Goal: Task Accomplishment & Management: Manage account settings

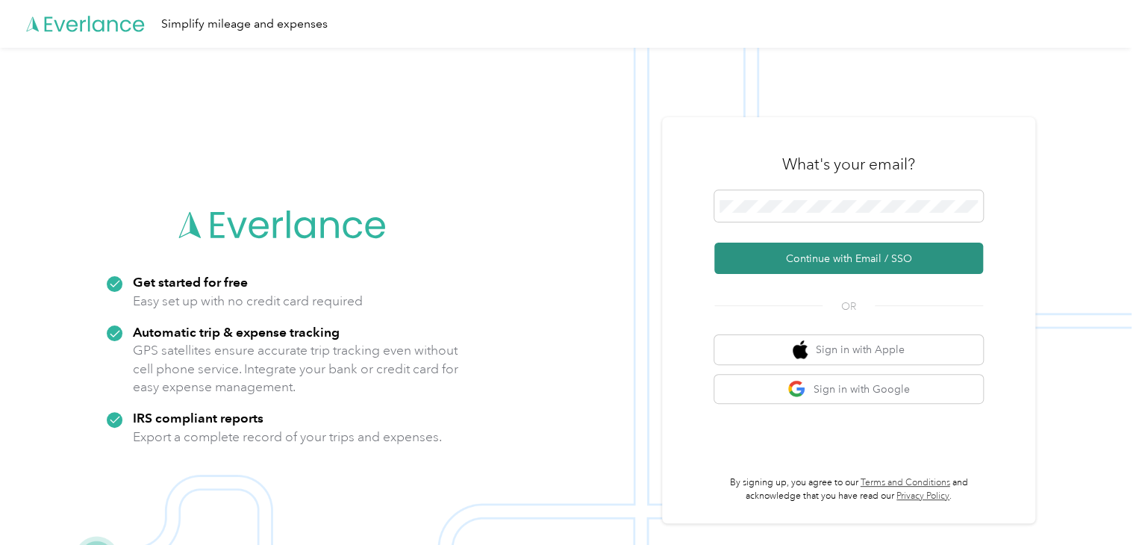
click at [861, 254] on button "Continue with Email / SSO" at bounding box center [848, 258] width 269 height 31
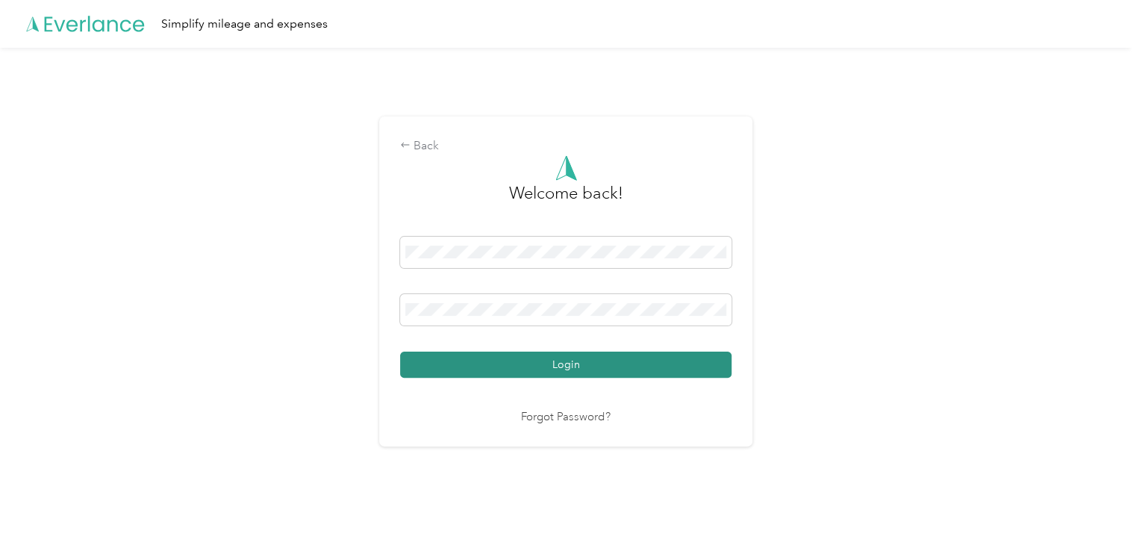
click at [696, 359] on button "Login" at bounding box center [565, 365] width 331 height 26
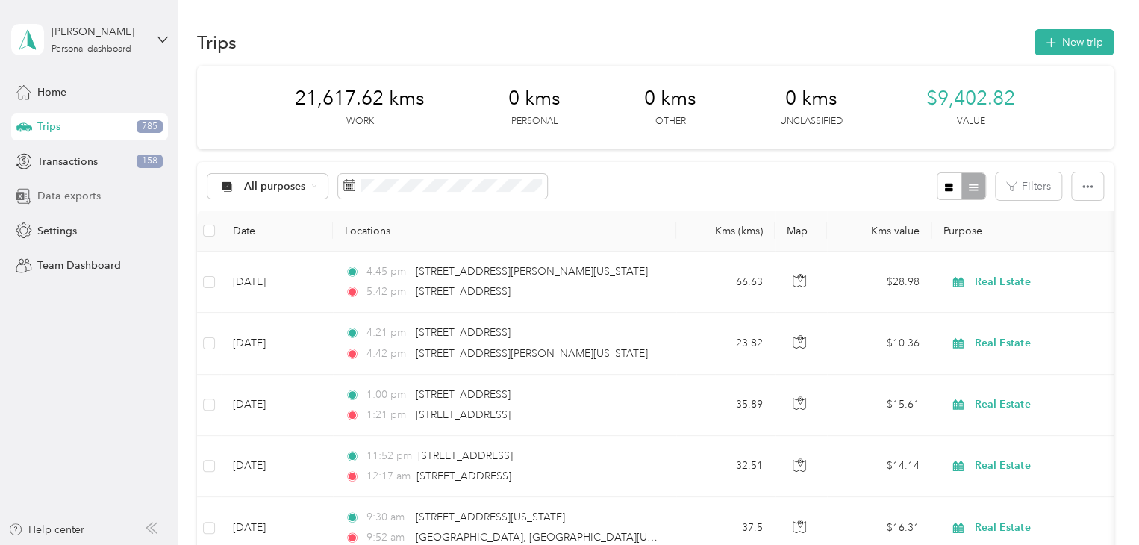
click at [90, 207] on div "Data exports" at bounding box center [89, 196] width 157 height 27
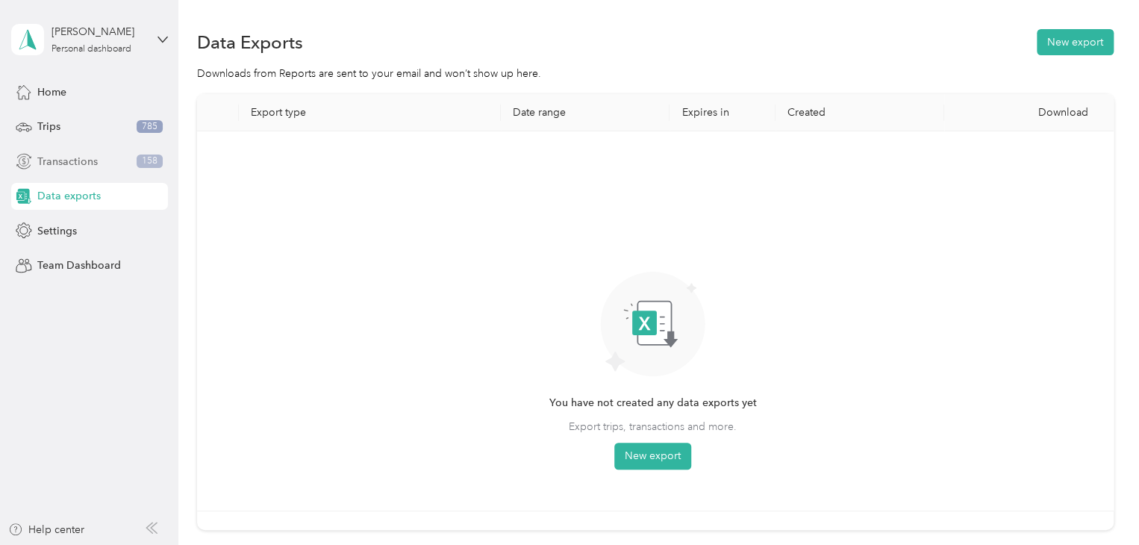
click at [78, 162] on span "Transactions" at bounding box center [67, 162] width 60 height 16
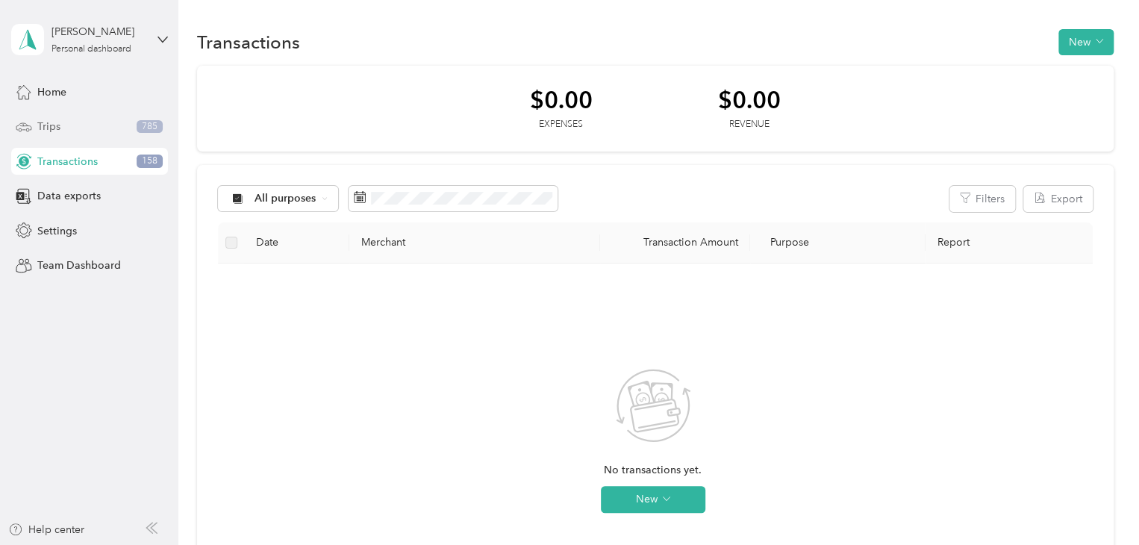
click at [56, 131] on span "Trips" at bounding box center [48, 127] width 23 height 16
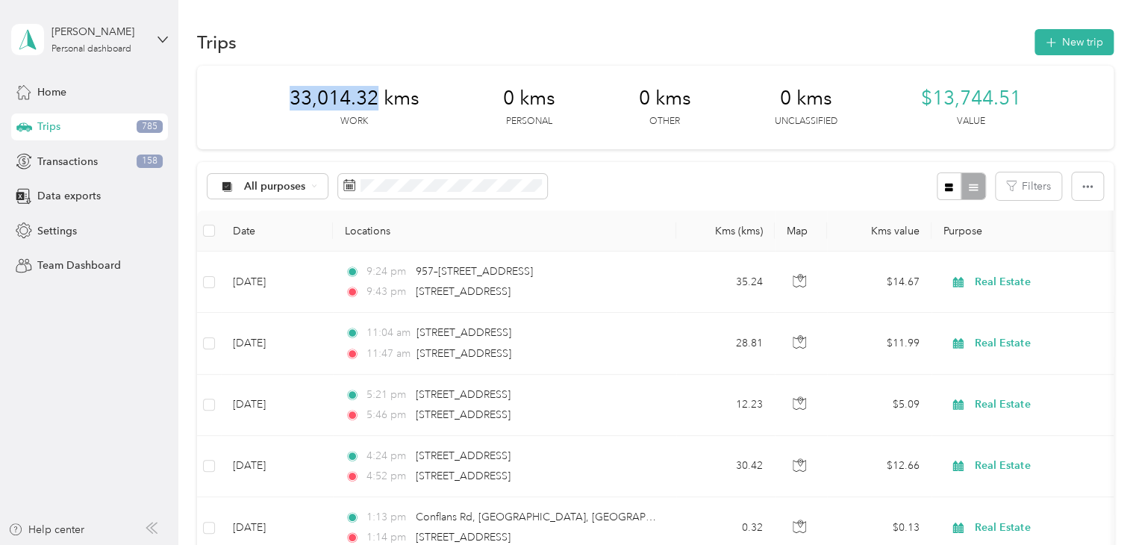
drag, startPoint x: 370, startPoint y: 96, endPoint x: 284, endPoint y: 96, distance: 86.6
click at [284, 96] on div "33,014.32 kms Work 0 kms Personal 0 kms Other 0 kms Unclassified $13,744.51 Val…" at bounding box center [655, 108] width 917 height 84
copy span "33,014.32"
click at [558, 90] on div "33,014.32 kms Work 0 kms Personal 0 kms Other 0 kms Unclassified $13,744.51 Val…" at bounding box center [655, 108] width 917 height 84
drag, startPoint x: 367, startPoint y: 96, endPoint x: 262, endPoint y: 108, distance: 105.9
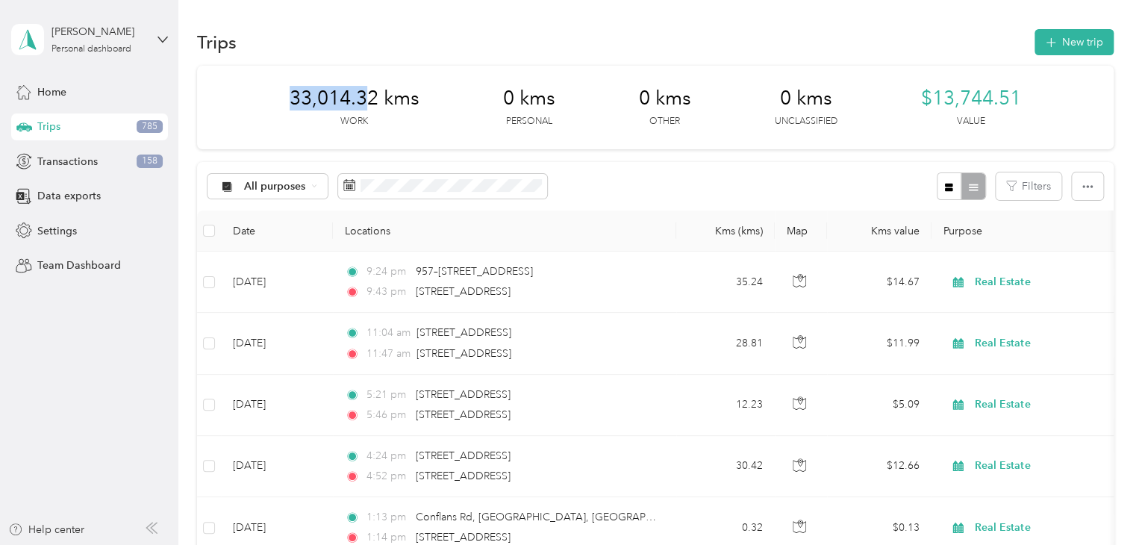
click at [262, 108] on div "33,014.32 kms Work 0 kms Personal 0 kms Other 0 kms Unclassified $13,744.51 Val…" at bounding box center [655, 108] width 917 height 84
click at [278, 103] on div "33,014.32 kms Work 0 kms Personal 0 kms Other 0 kms Unclassified $13,744.51 Val…" at bounding box center [655, 108] width 917 height 84
drag, startPoint x: 371, startPoint y: 94, endPoint x: 281, endPoint y: 90, distance: 89.7
click at [281, 90] on div "33,014.32 kms Work 0 kms Personal 0 kms Other 0 kms Unclassified $13,744.51 Val…" at bounding box center [655, 108] width 917 height 84
copy span "33,014.32"
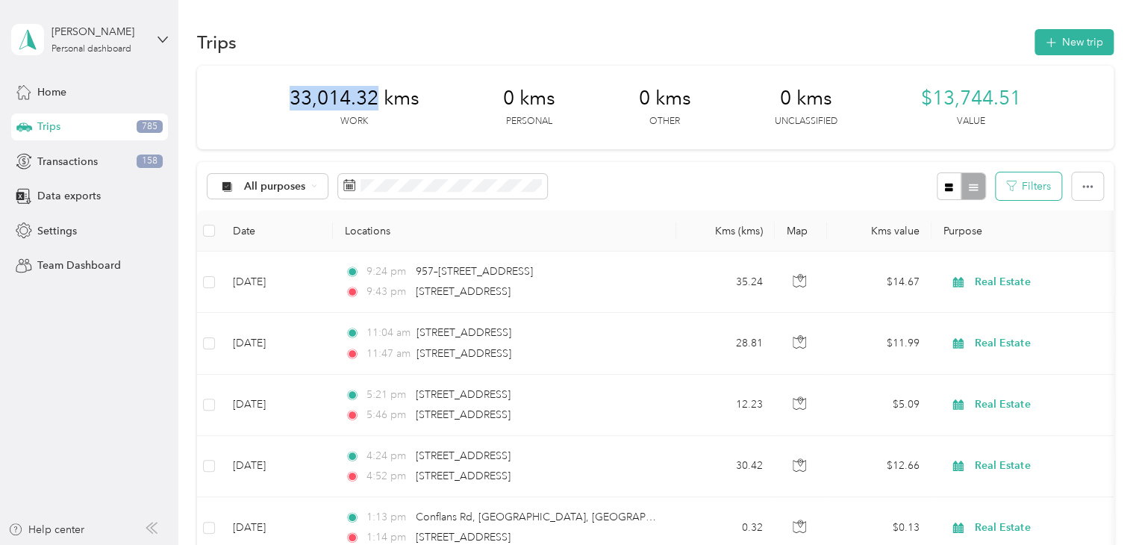
click at [1029, 196] on button "Filters" at bounding box center [1029, 186] width 66 height 28
click at [1093, 184] on button "button" at bounding box center [1087, 186] width 31 height 28
click at [390, 123] on div "33,014.32 kms Work" at bounding box center [355, 108] width 130 height 42
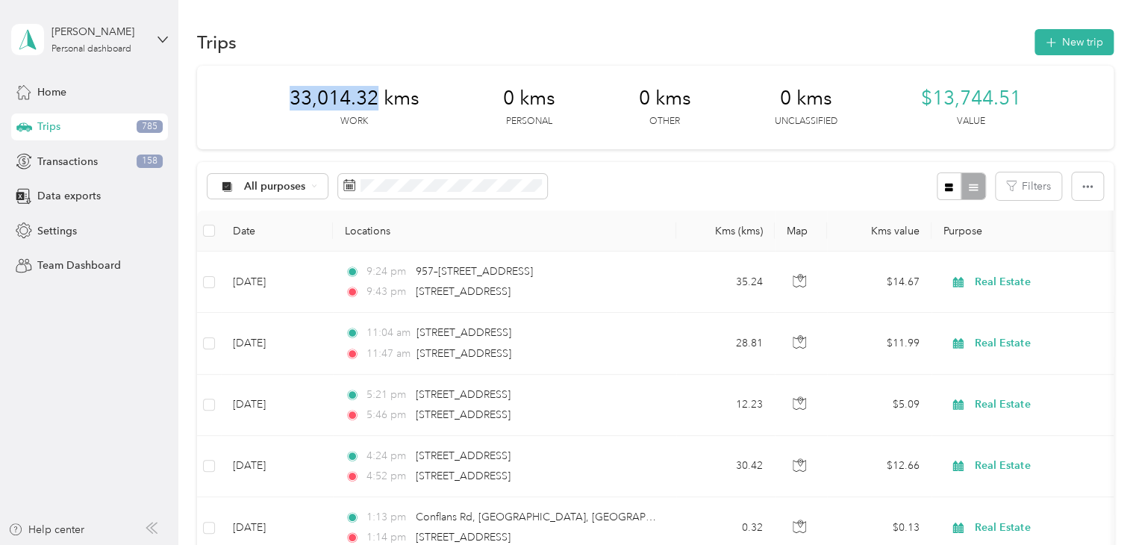
drag, startPoint x: 373, startPoint y: 93, endPoint x: 275, endPoint y: 96, distance: 97.8
click at [275, 96] on div "33,014.32 kms Work 0 kms Personal 0 kms Other 0 kms Unclassified $13,744.51 Val…" at bounding box center [655, 108] width 917 height 84
copy span "33,014.32"
